Goal: Task Accomplishment & Management: Complete application form

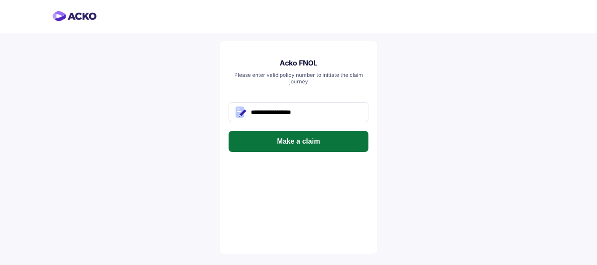
click at [333, 138] on button "Make a claim" at bounding box center [299, 141] width 140 height 21
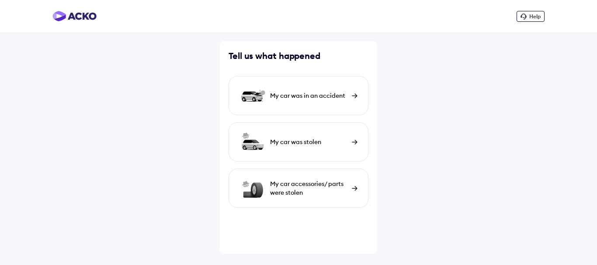
click at [316, 98] on div "My car was in an accident" at bounding box center [308, 95] width 77 height 9
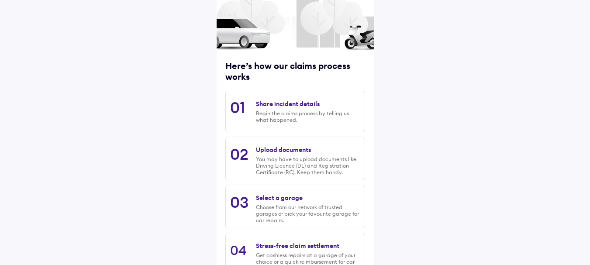
scroll to position [126, 0]
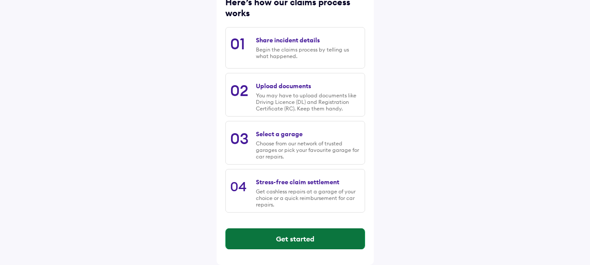
click at [282, 241] on button "Get started" at bounding box center [295, 239] width 139 height 21
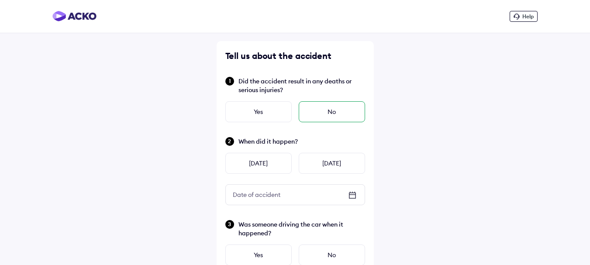
click at [327, 112] on div "No" at bounding box center [332, 111] width 66 height 21
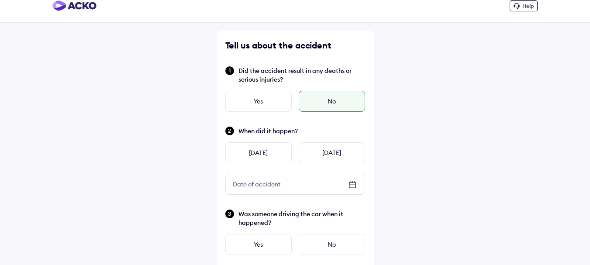
scroll to position [87, 0]
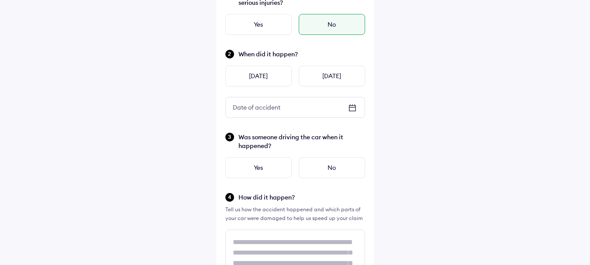
click at [357, 109] on icon at bounding box center [352, 108] width 10 height 10
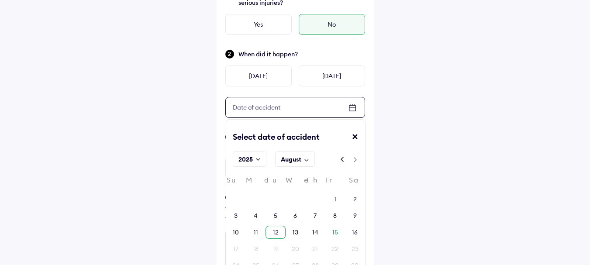
click at [283, 232] on div "12" at bounding box center [276, 232] width 20 height 13
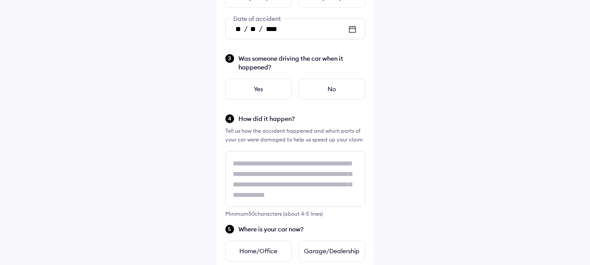
scroll to position [175, 0]
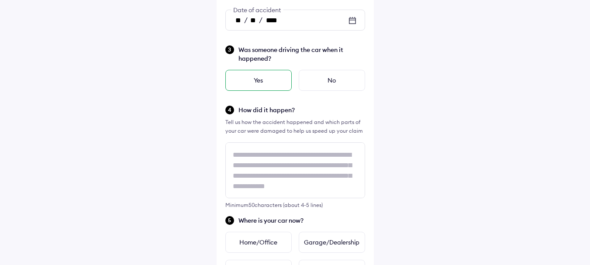
click at [260, 82] on div "Yes" at bounding box center [258, 80] width 66 height 21
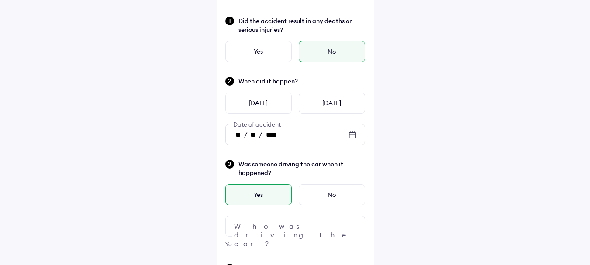
scroll to position [131, 0]
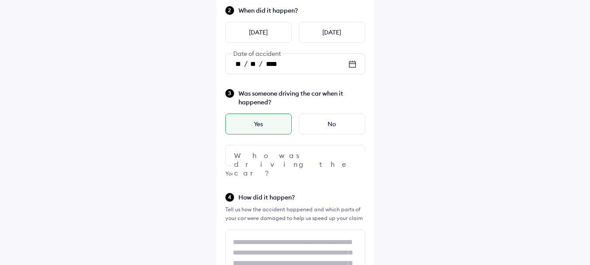
click at [270, 159] on div at bounding box center [295, 155] width 140 height 21
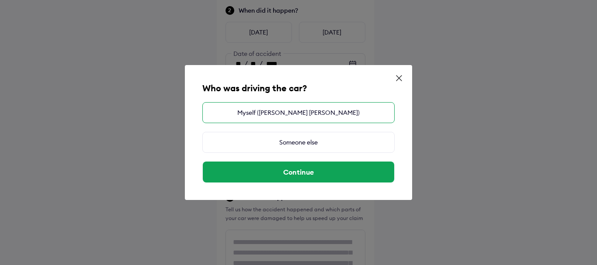
click at [271, 111] on div "Myself ([PERSON_NAME] [PERSON_NAME])" at bounding box center [298, 112] width 192 height 21
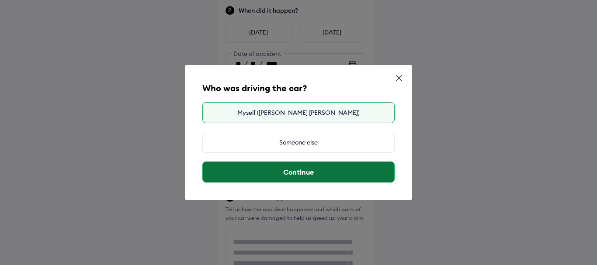
click at [295, 171] on button "Continue" at bounding box center [298, 172] width 191 height 21
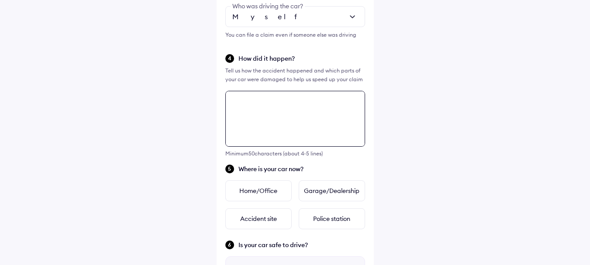
click at [296, 103] on textarea at bounding box center [295, 119] width 140 height 56
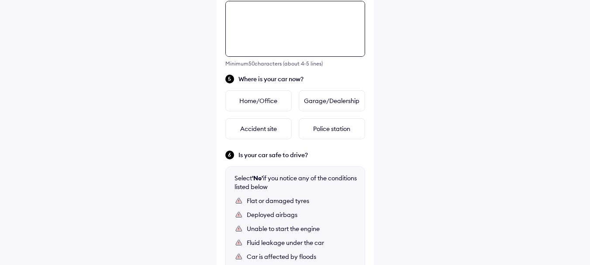
scroll to position [361, 0]
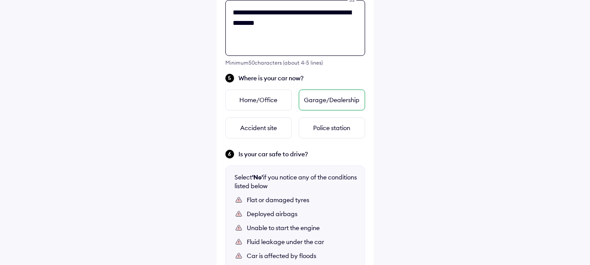
type textarea "**********"
click at [349, 102] on div "Garage/Dealership" at bounding box center [332, 100] width 66 height 21
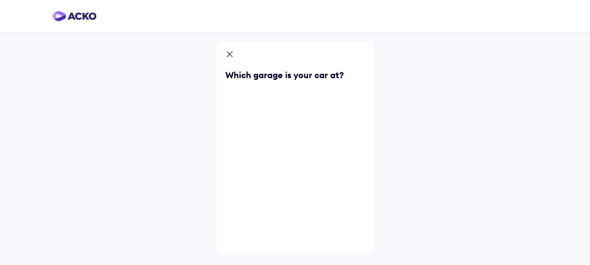
scroll to position [0, 0]
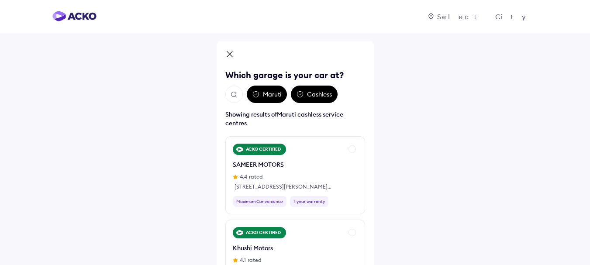
click at [236, 94] on img "Open search" at bounding box center [234, 95] width 8 height 8
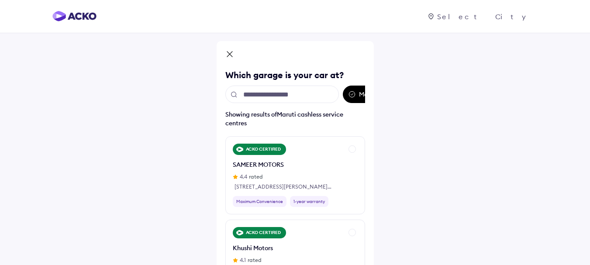
click at [281, 94] on input "text" at bounding box center [282, 94] width 114 height 17
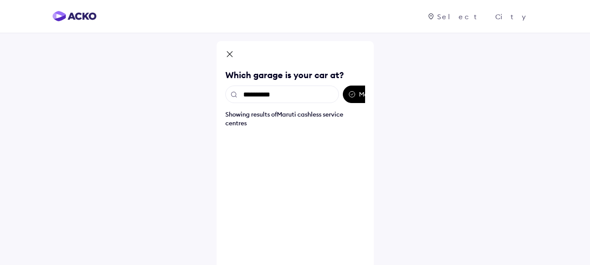
type input "**********"
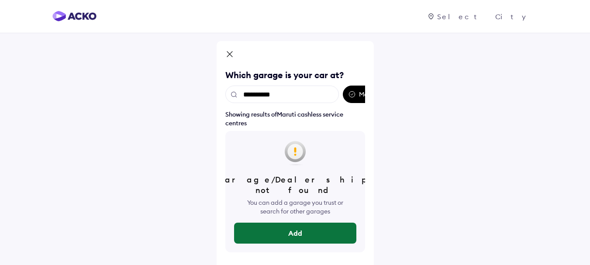
click at [310, 229] on button "Add" at bounding box center [295, 233] width 122 height 21
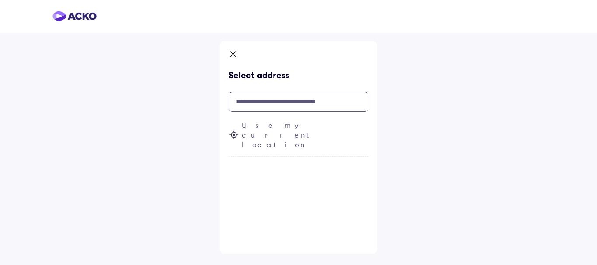
click at [253, 105] on input "text" at bounding box center [299, 102] width 140 height 20
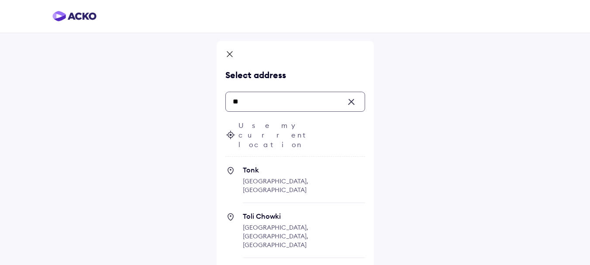
type input "*"
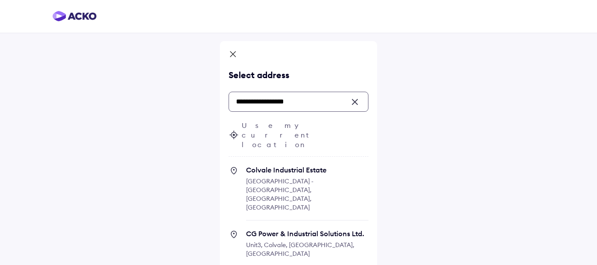
click at [292, 177] on span "[GEOGRAPHIC_DATA] - [GEOGRAPHIC_DATA], [GEOGRAPHIC_DATA], [GEOGRAPHIC_DATA]" at bounding box center [279, 194] width 67 height 34
type input "**********"
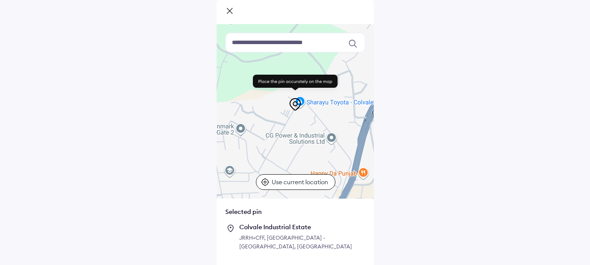
scroll to position [75, 0]
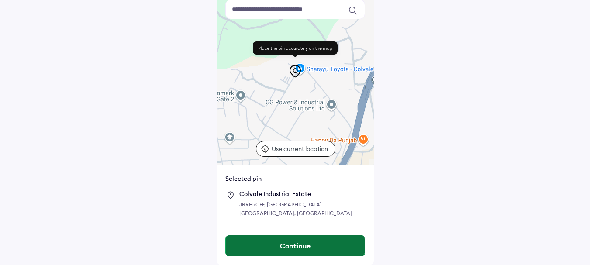
click at [309, 247] on button "Continue" at bounding box center [295, 246] width 139 height 21
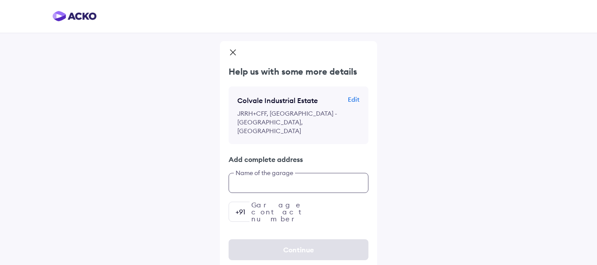
click at [303, 173] on input "text" at bounding box center [299, 183] width 140 height 20
type input "**********"
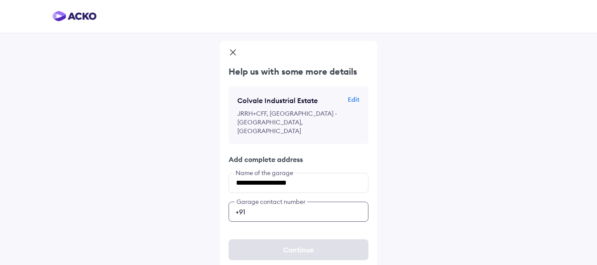
click at [306, 202] on input "number" at bounding box center [299, 212] width 140 height 20
click at [289, 204] on input "number" at bounding box center [299, 212] width 140 height 20
paste input "**********"
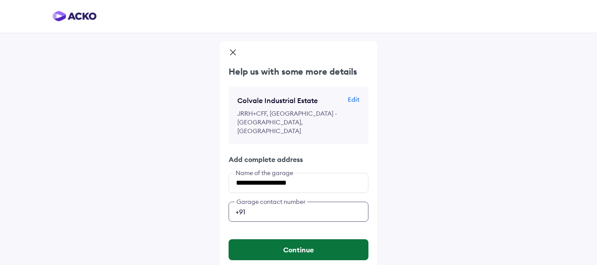
type input "**********"
click at [301, 246] on button "Continue" at bounding box center [299, 249] width 140 height 21
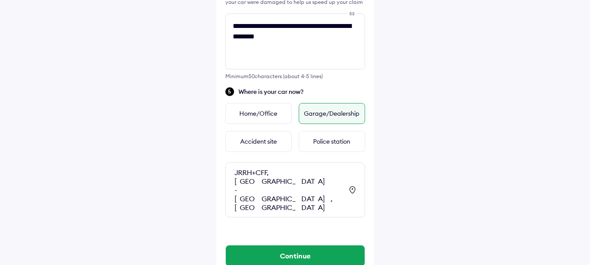
scroll to position [349, 0]
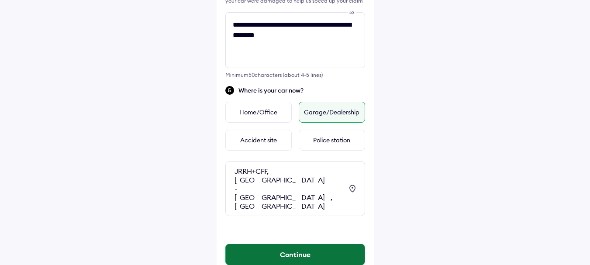
click at [317, 244] on button "Continue" at bounding box center [295, 254] width 139 height 21
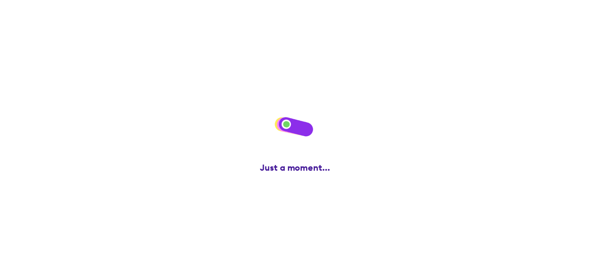
scroll to position [0, 0]
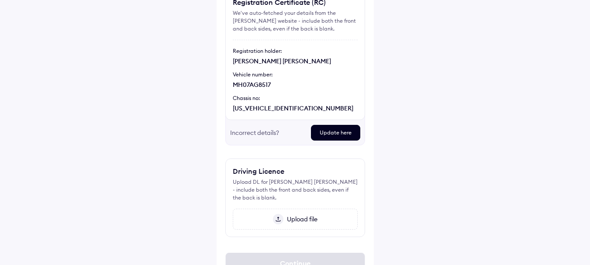
scroll to position [126, 0]
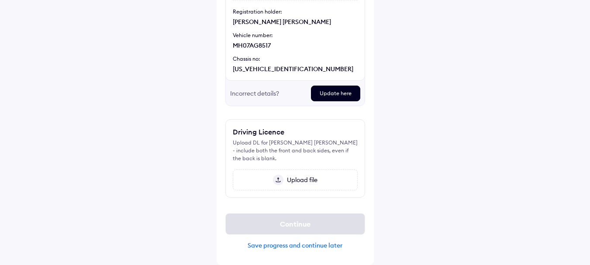
click at [299, 179] on span "Upload file" at bounding box center [301, 180] width 34 height 8
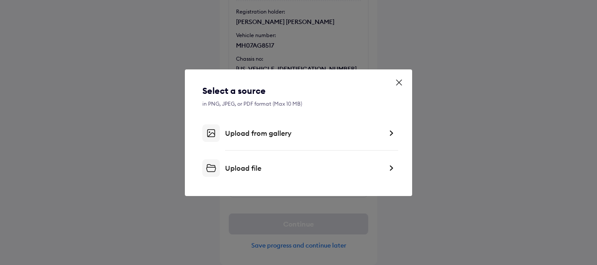
click at [294, 168] on div "Upload file" at bounding box center [303, 168] width 157 height 9
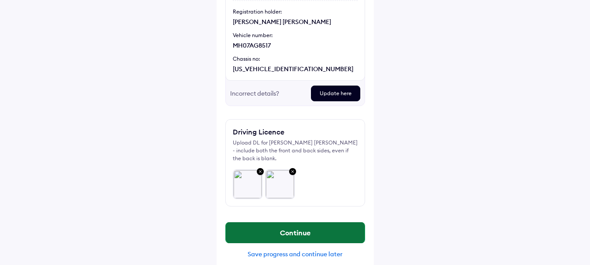
click at [327, 236] on button "Continue" at bounding box center [295, 232] width 139 height 21
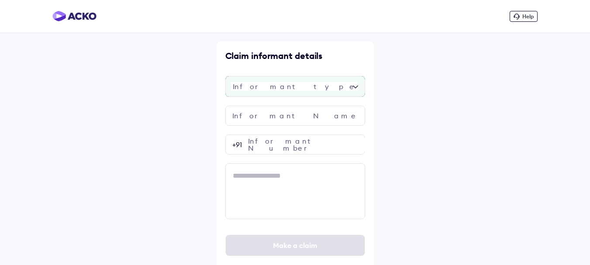
click at [304, 93] on div at bounding box center [295, 86] width 140 height 21
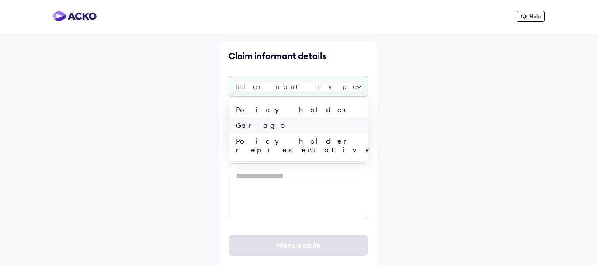
click at [295, 128] on div "Garage" at bounding box center [298, 126] width 139 height 16
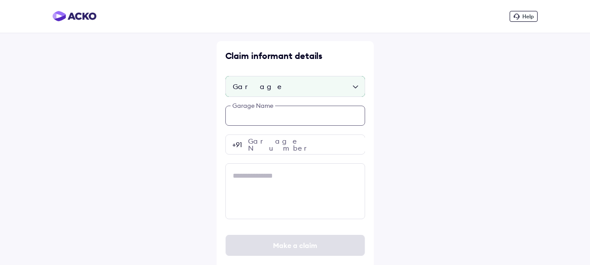
click at [290, 117] on input "text" at bounding box center [295, 116] width 140 height 20
type input "**********"
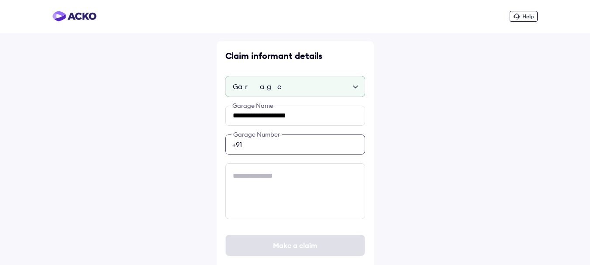
click at [269, 147] on input "number" at bounding box center [295, 145] width 140 height 20
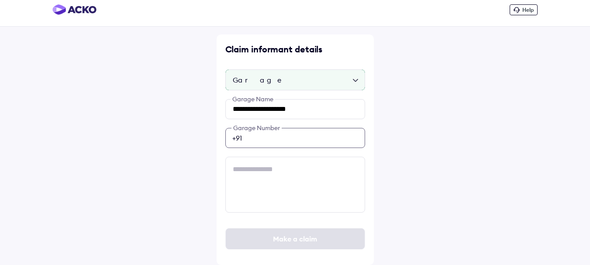
click at [269, 137] on input "number" at bounding box center [295, 138] width 140 height 20
paste input "**********"
type input "**********"
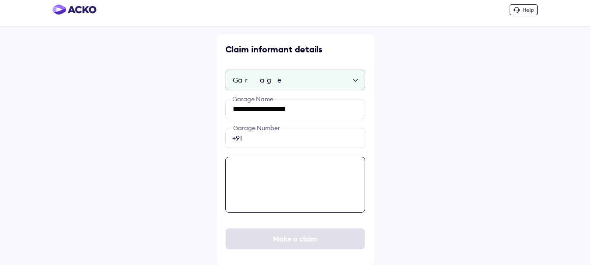
click at [283, 163] on textarea at bounding box center [295, 185] width 140 height 56
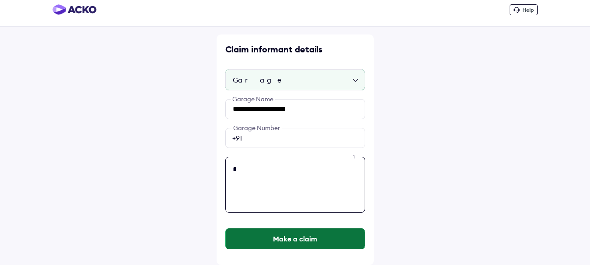
type textarea "*"
click at [280, 244] on button "Make a claim" at bounding box center [295, 239] width 139 height 21
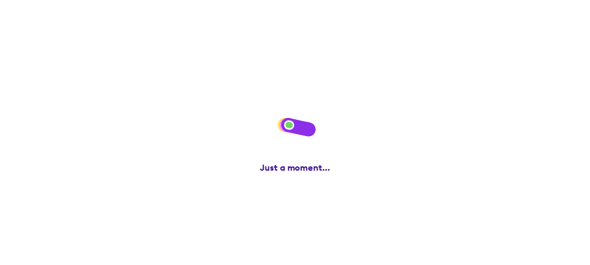
scroll to position [0, 0]
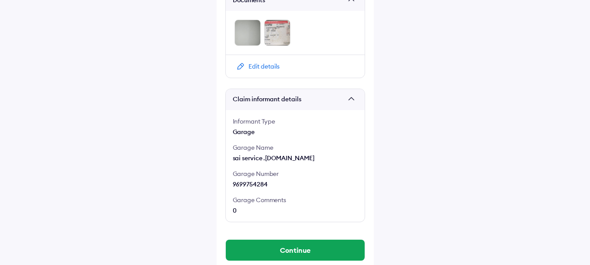
scroll to position [490, 0]
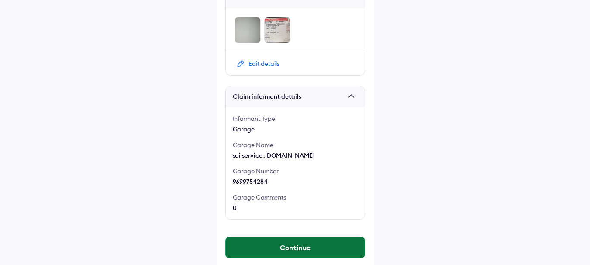
click at [305, 238] on button "Continue" at bounding box center [295, 247] width 139 height 21
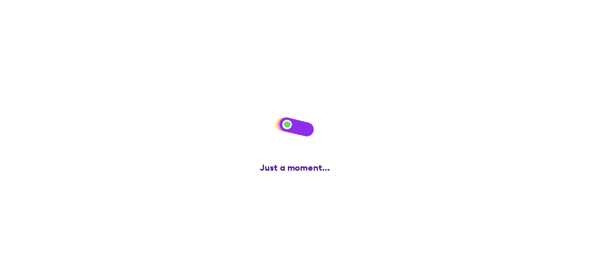
scroll to position [0, 0]
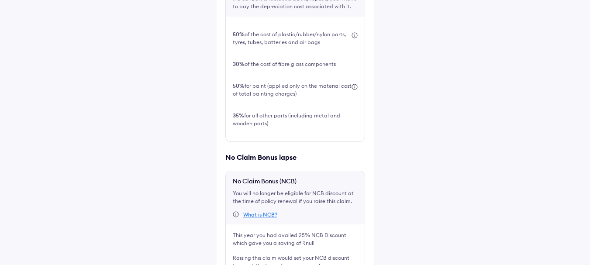
scroll to position [350, 0]
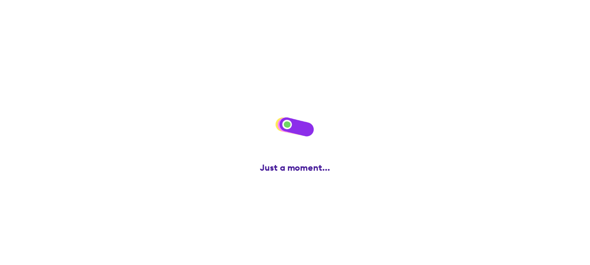
scroll to position [0, 0]
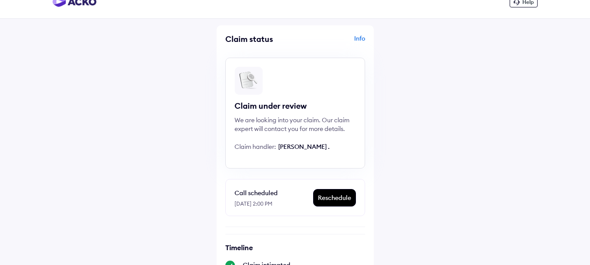
scroll to position [7, 0]
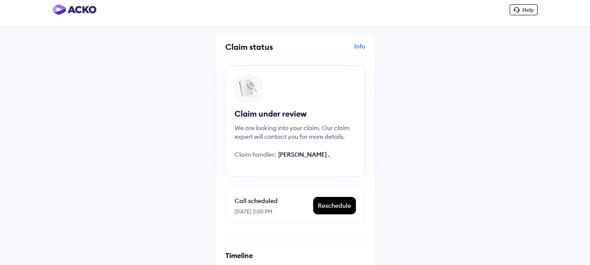
click at [361, 46] on div "Info" at bounding box center [332, 50] width 68 height 17
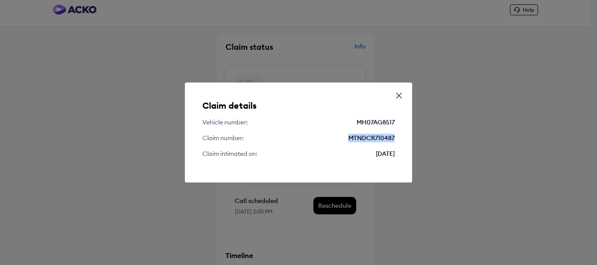
drag, startPoint x: 345, startPoint y: 138, endPoint x: 414, endPoint y: 138, distance: 68.6
click at [414, 138] on div "Claim details Vehicle number: MH07AG8517 Claim number: MTNDCR710487 Claim intim…" at bounding box center [298, 132] width 597 height 265
click at [401, 95] on icon at bounding box center [399, 95] width 9 height 9
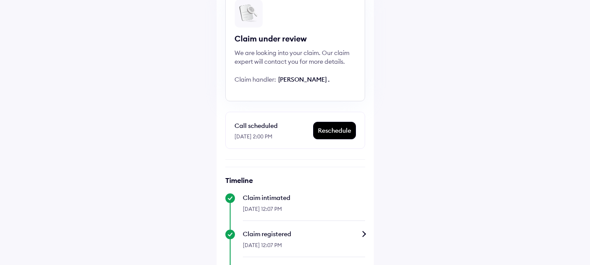
scroll to position [181, 0]
